Goal: Navigation & Orientation: Find specific page/section

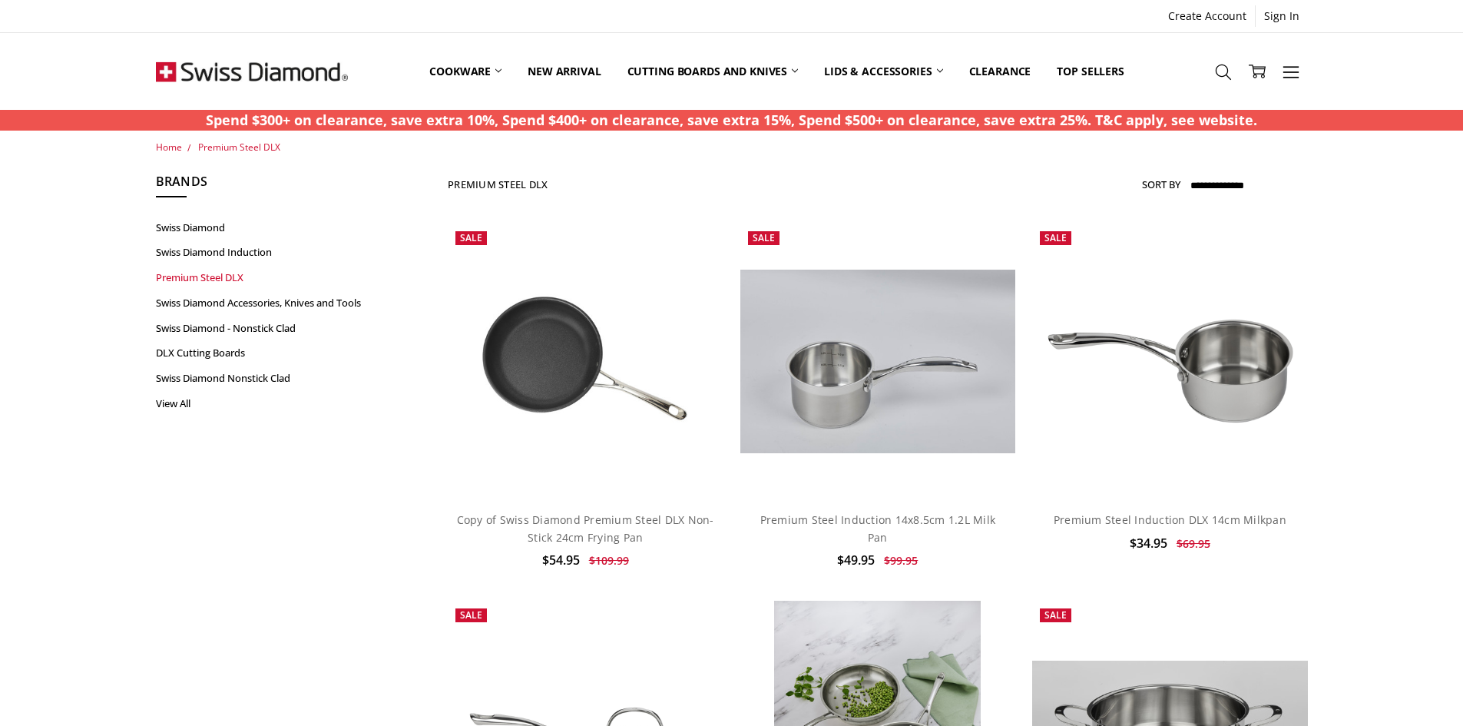
click at [175, 272] on link "Premium Steel DLX" at bounding box center [272, 277] width 232 height 25
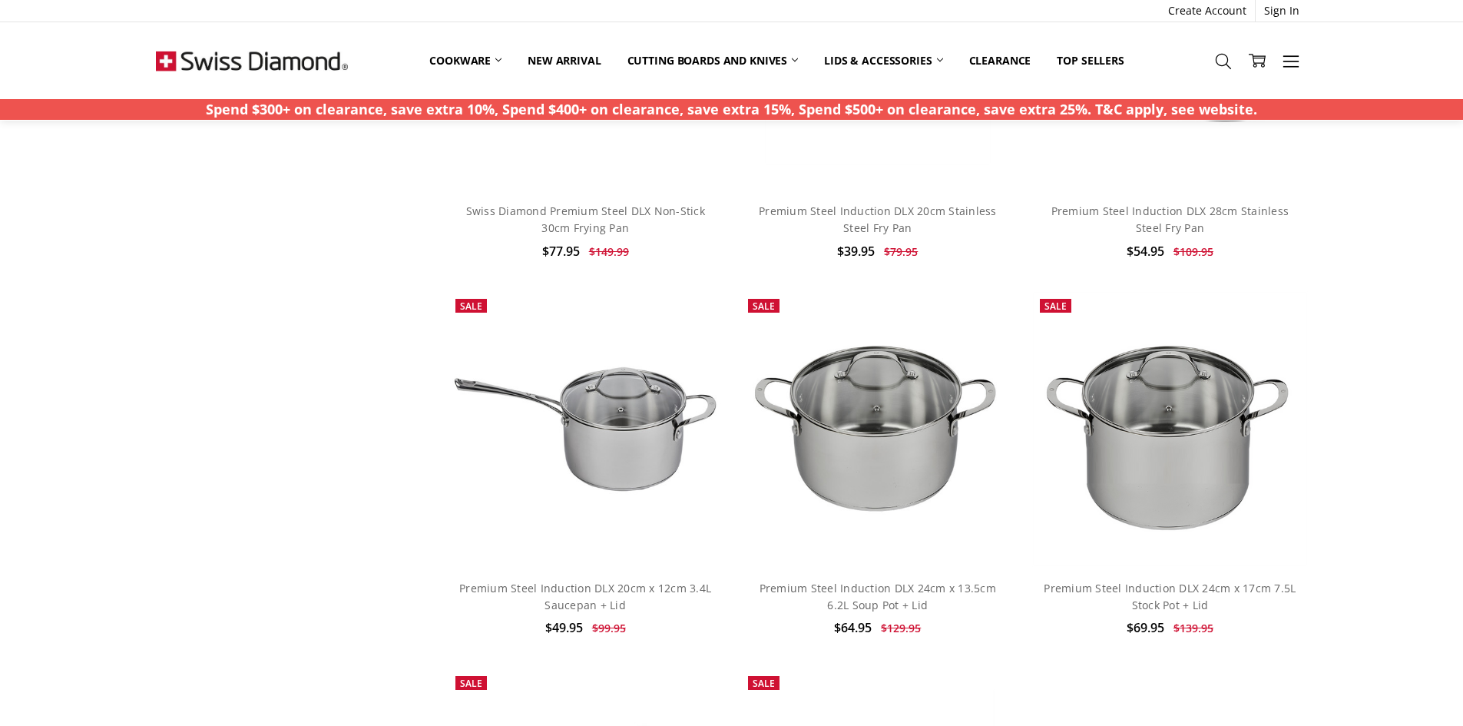
scroll to position [2227, 0]
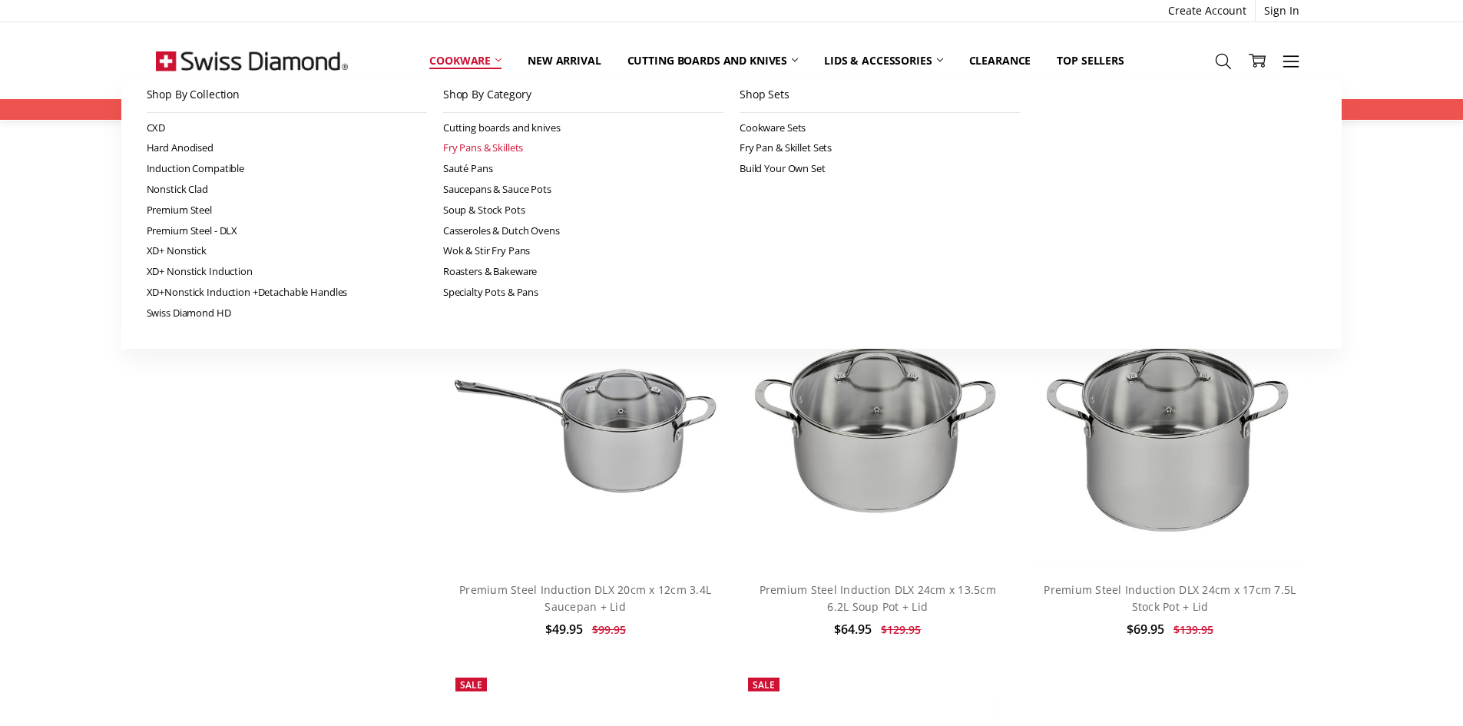
click at [484, 144] on link "Fry Pans & Skillets" at bounding box center [583, 147] width 280 height 21
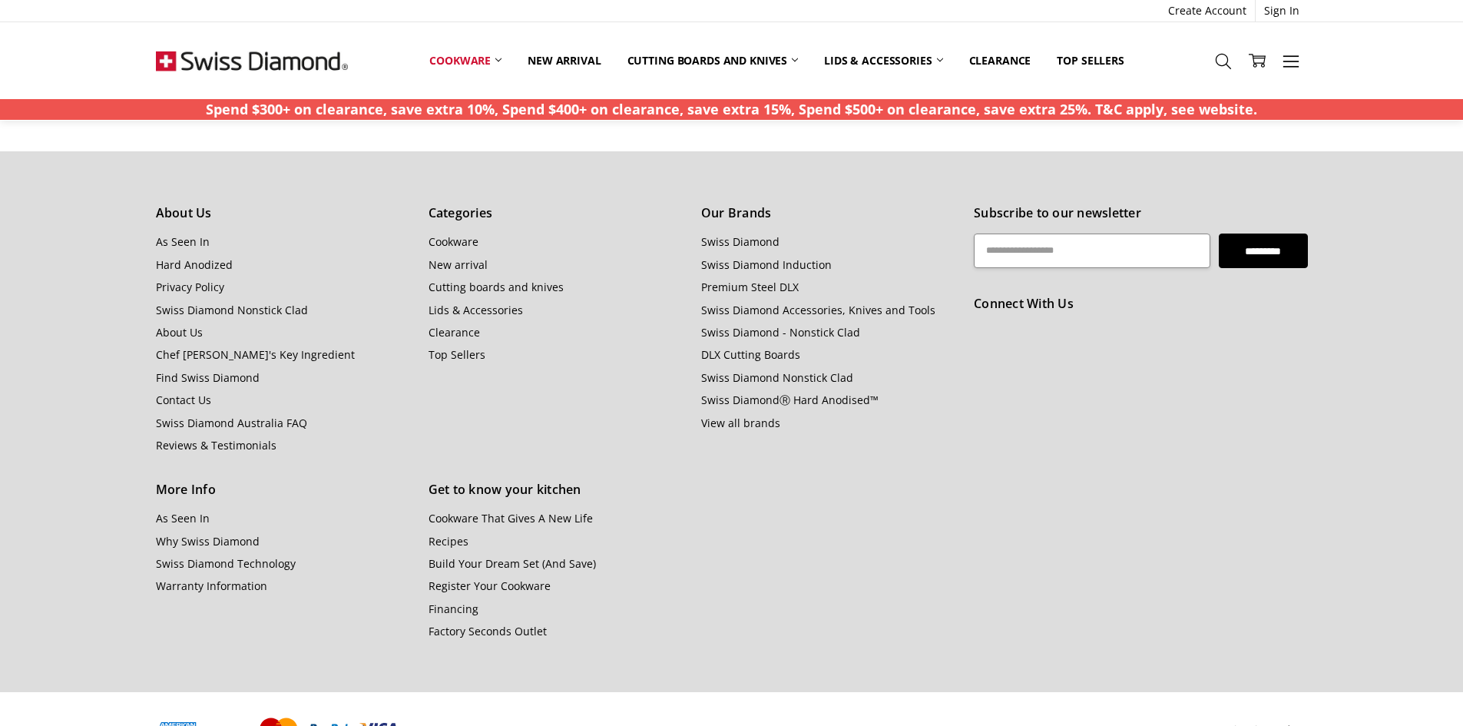
scroll to position [5150, 0]
